Goal: Task Accomplishment & Management: Use online tool/utility

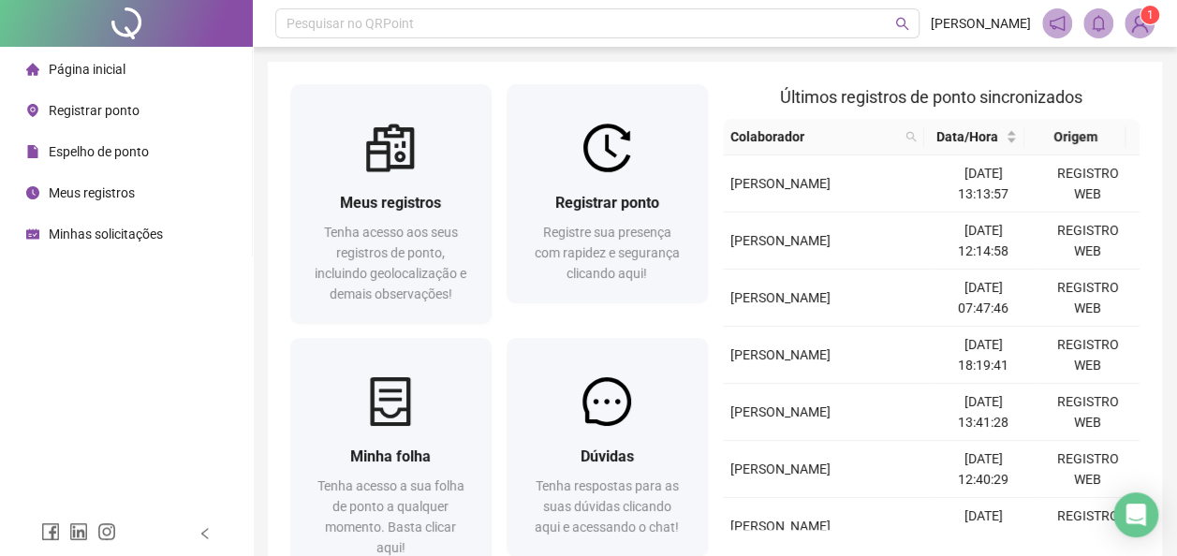
click at [100, 114] on span "Registrar ponto" at bounding box center [94, 110] width 91 height 15
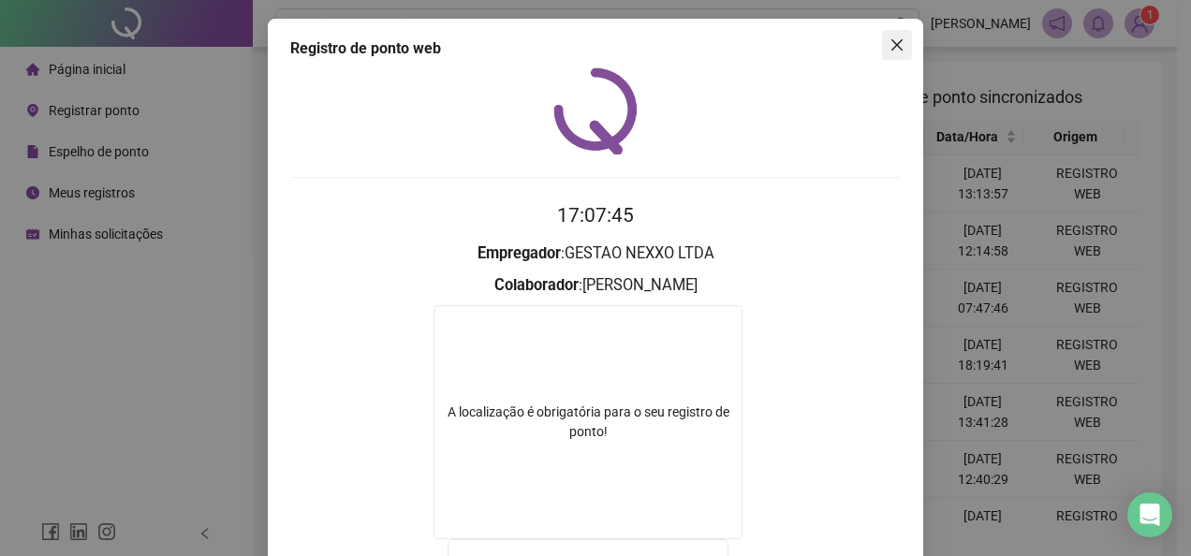
click at [890, 52] on icon "close" at bounding box center [897, 44] width 15 height 15
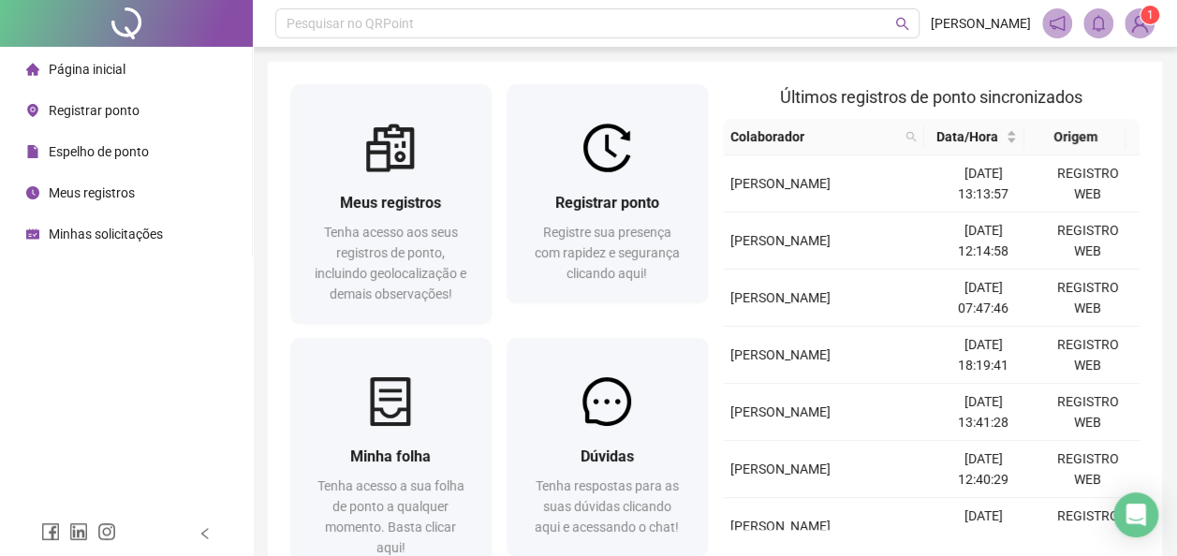
click at [116, 109] on span "Registrar ponto" at bounding box center [94, 110] width 91 height 15
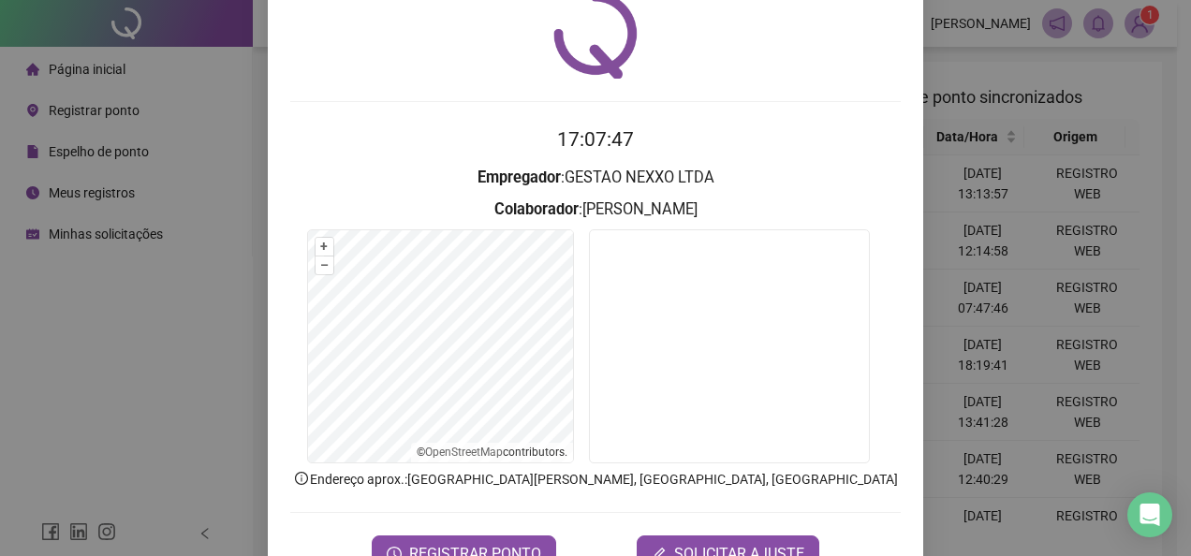
scroll to position [94, 0]
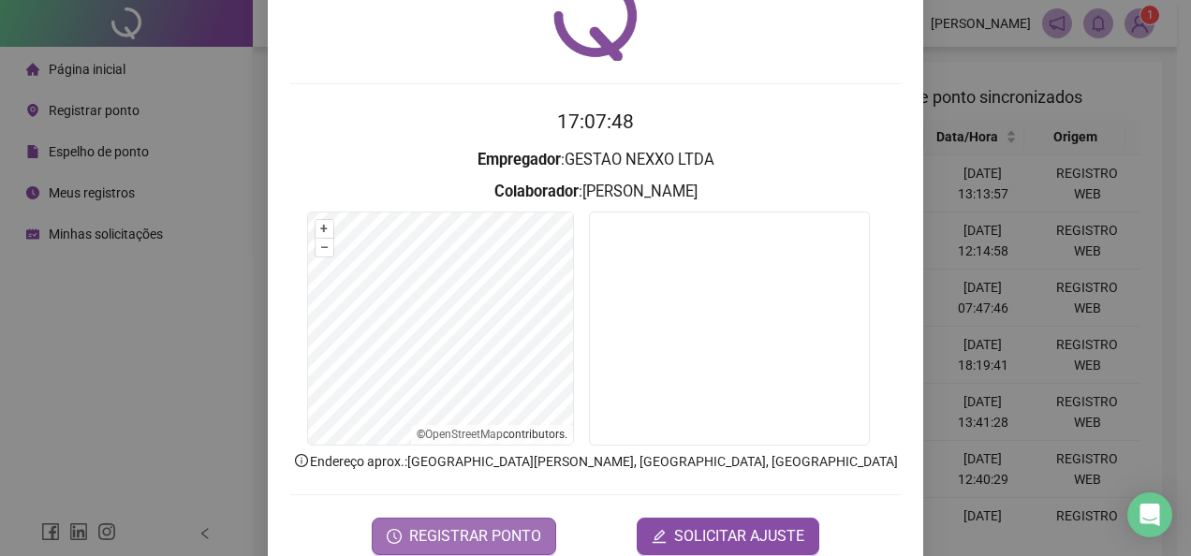
click at [425, 534] on span "REGISTRAR PONTO" at bounding box center [475, 536] width 132 height 22
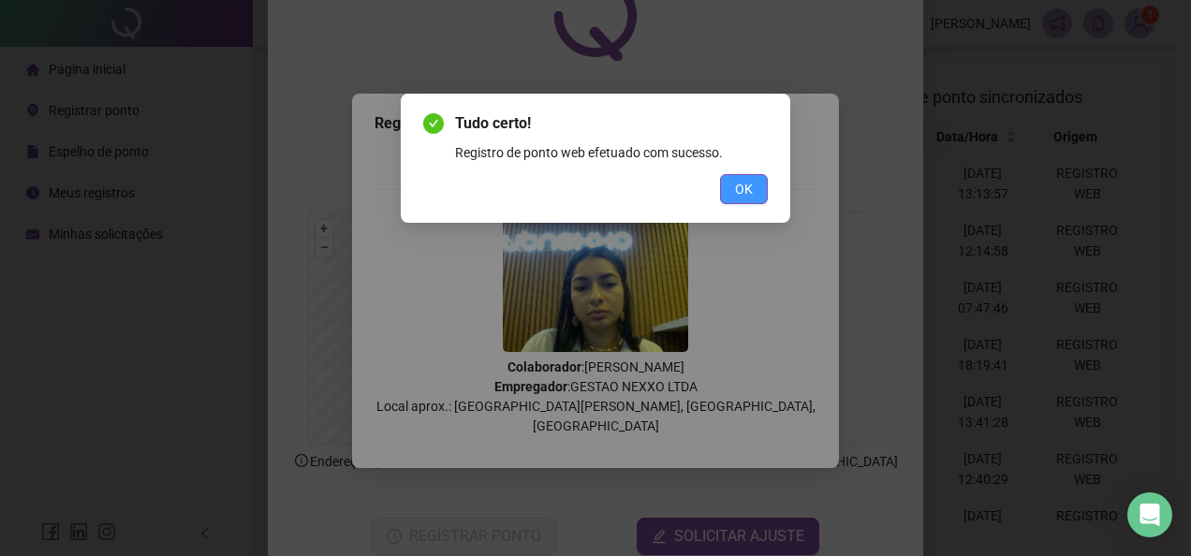
click at [761, 188] on button "OK" at bounding box center [744, 189] width 48 height 30
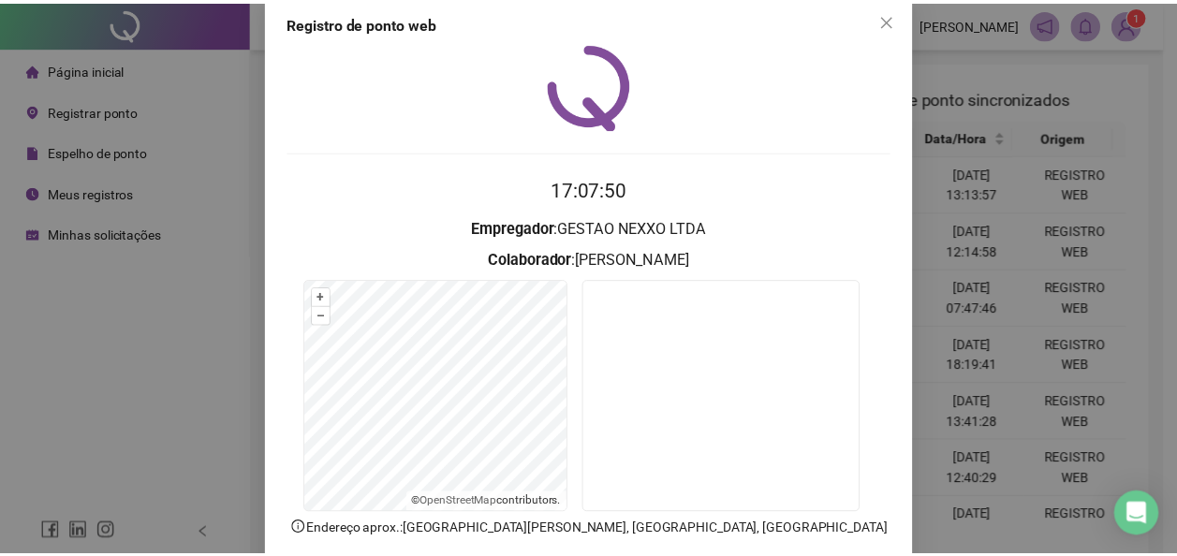
scroll to position [0, 0]
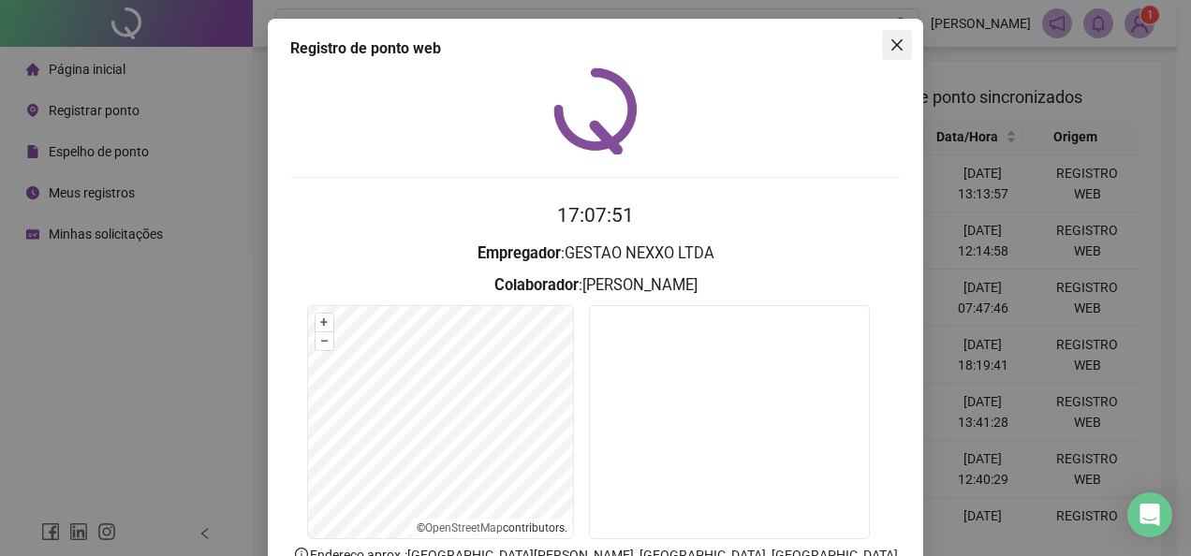
click at [895, 44] on icon "close" at bounding box center [897, 44] width 15 height 15
